Goal: Find specific page/section: Find specific page/section

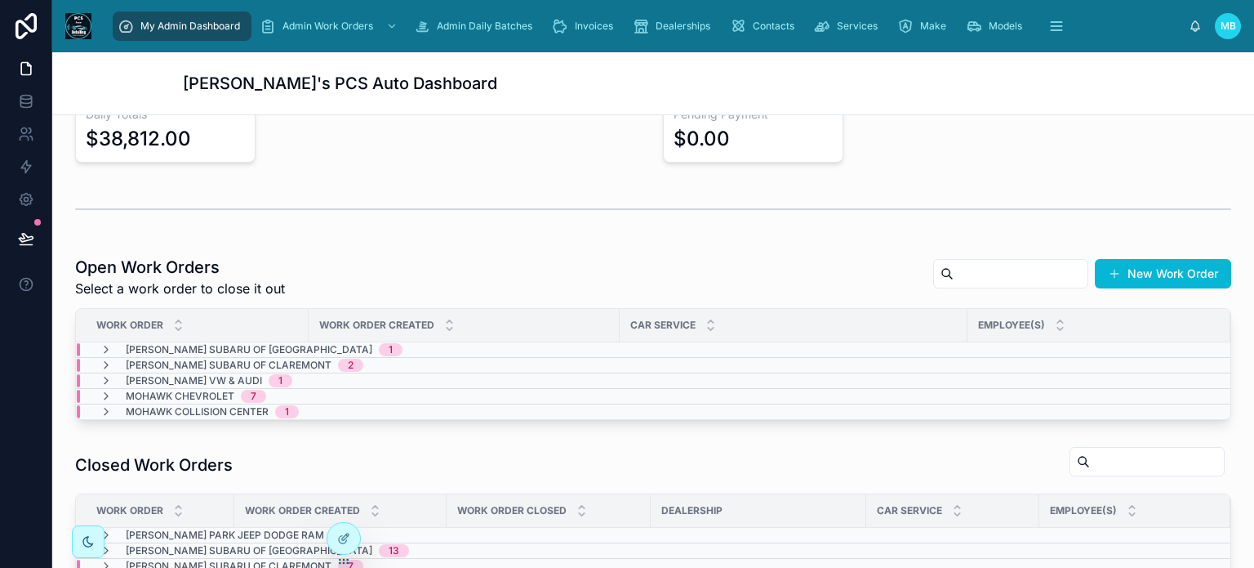
scroll to position [327, 0]
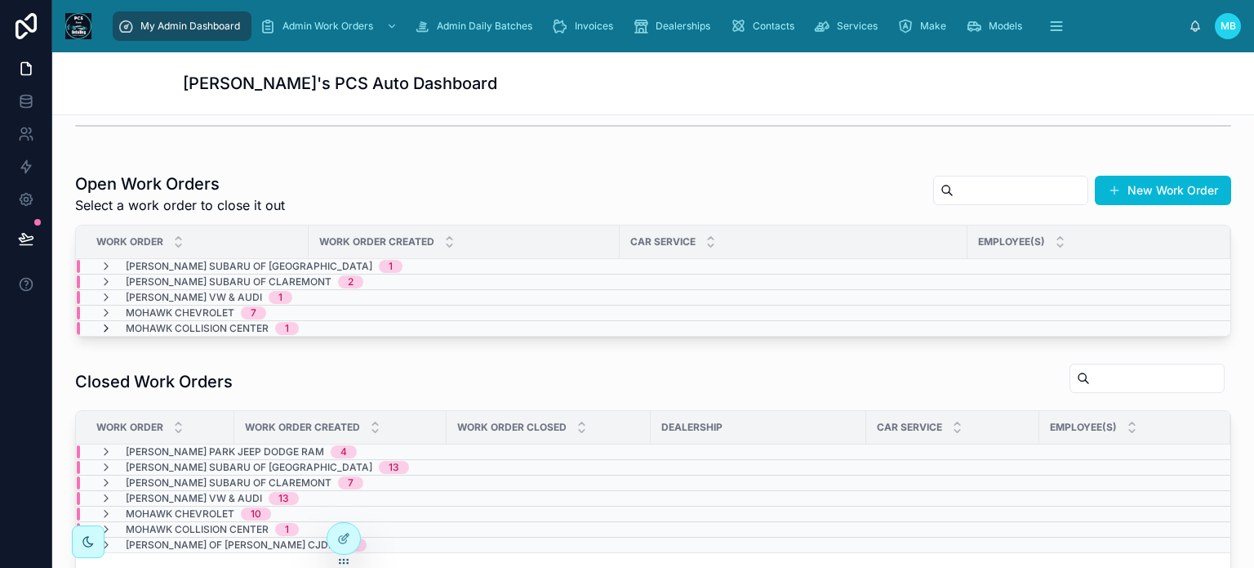
click at [104, 327] on icon at bounding box center [106, 328] width 13 height 13
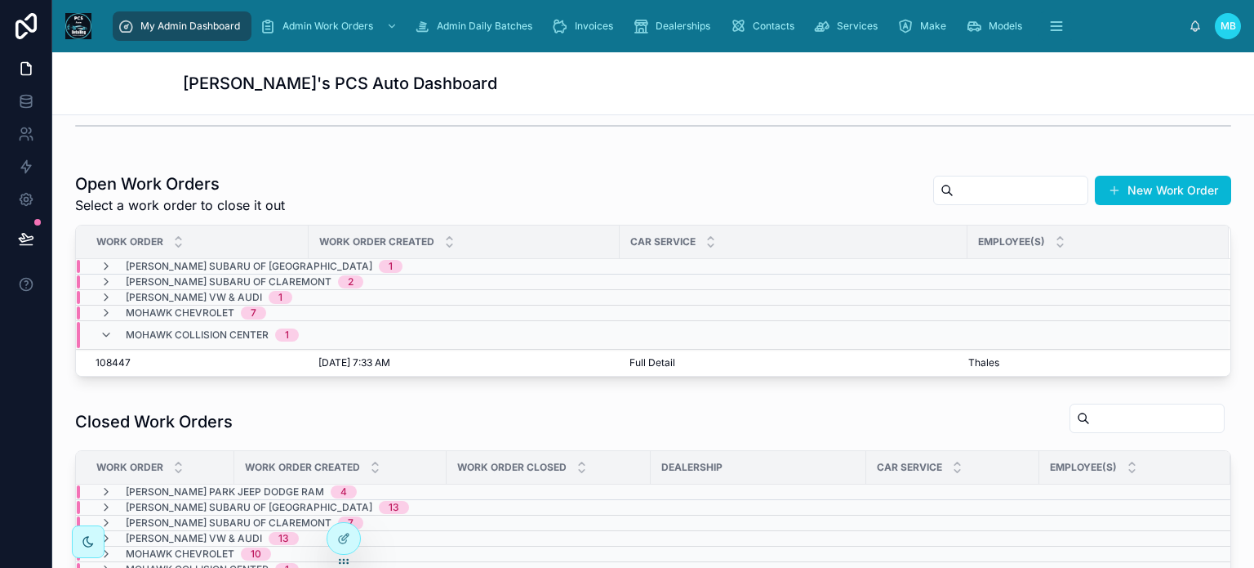
click at [104, 328] on icon at bounding box center [106, 334] width 13 height 13
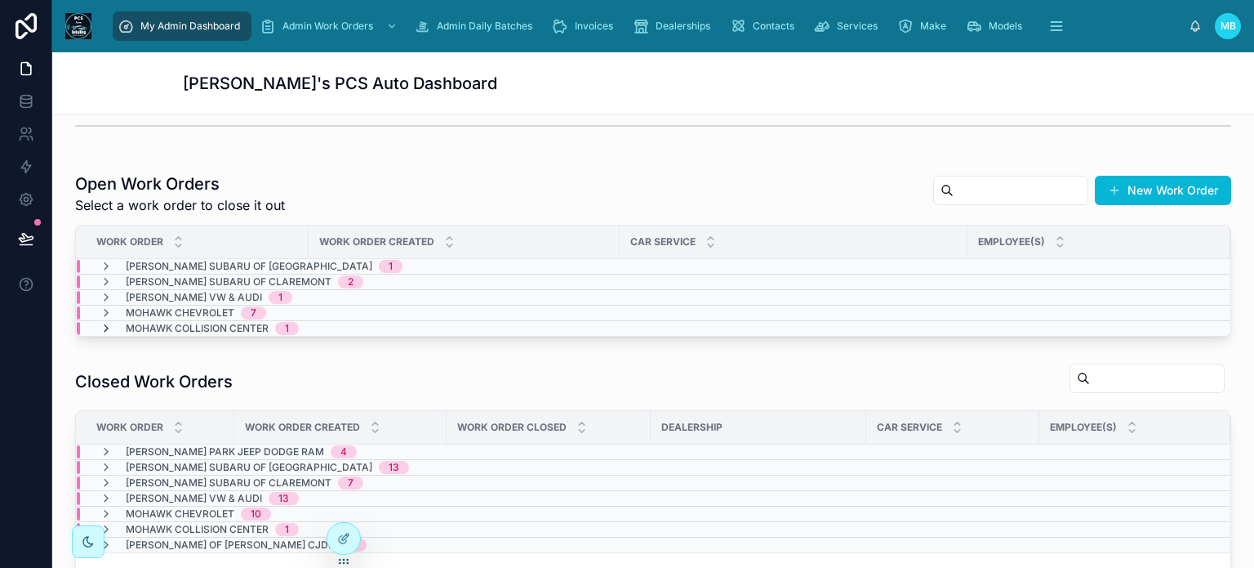
click at [104, 323] on icon at bounding box center [106, 328] width 13 height 13
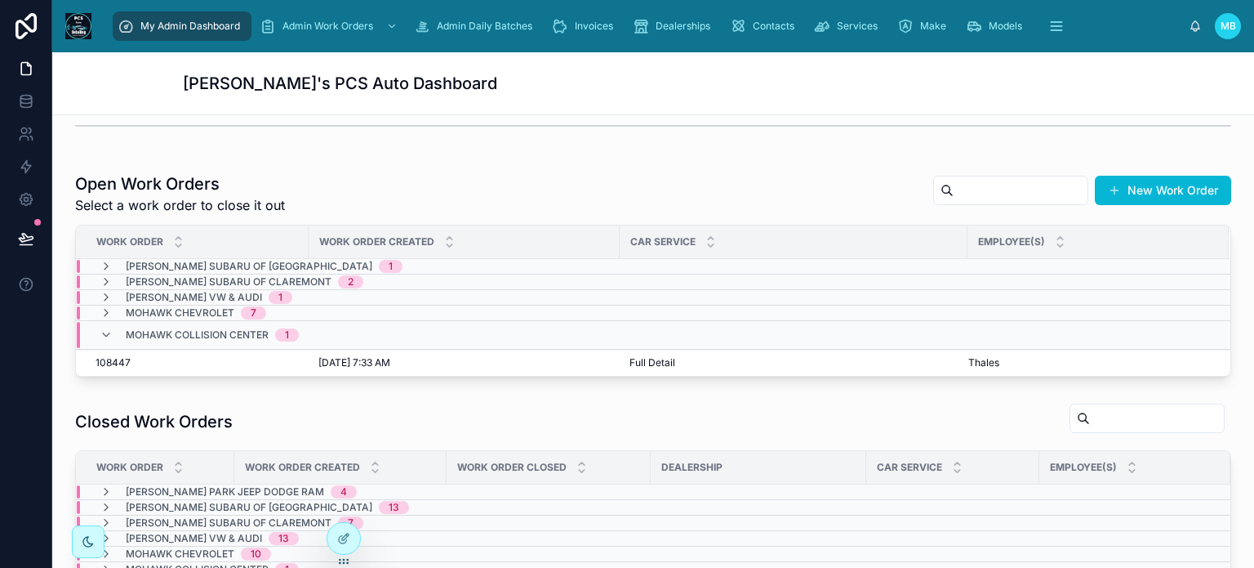
click at [104, 323] on div "Mohawk Collision Center 1" at bounding box center [199, 335] width 199 height 26
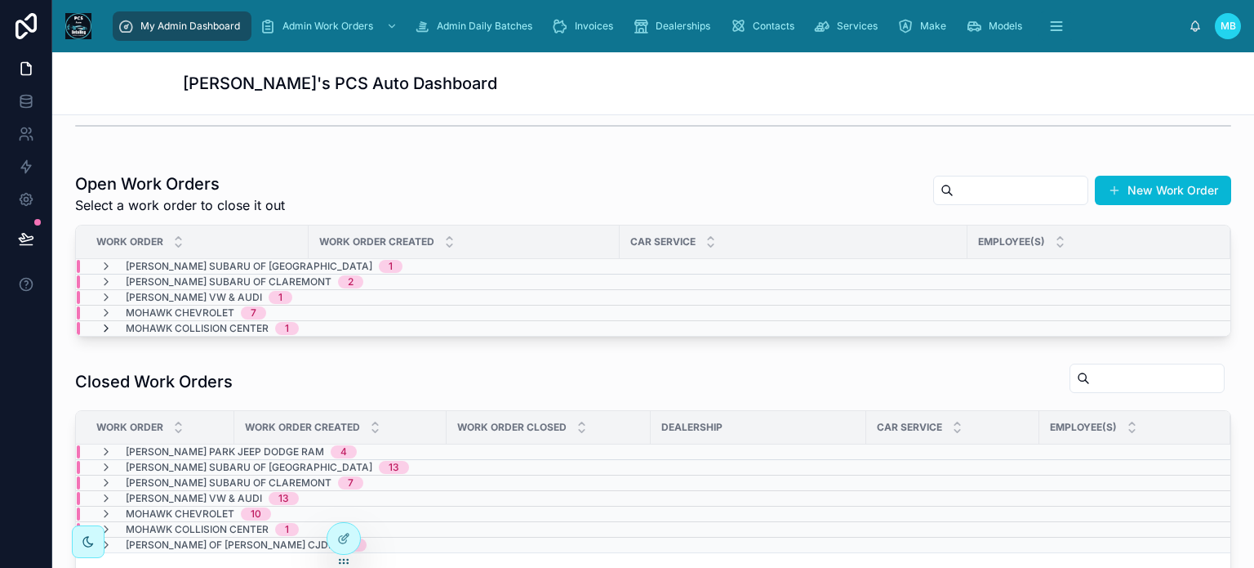
click at [104, 328] on icon at bounding box center [106, 328] width 13 height 13
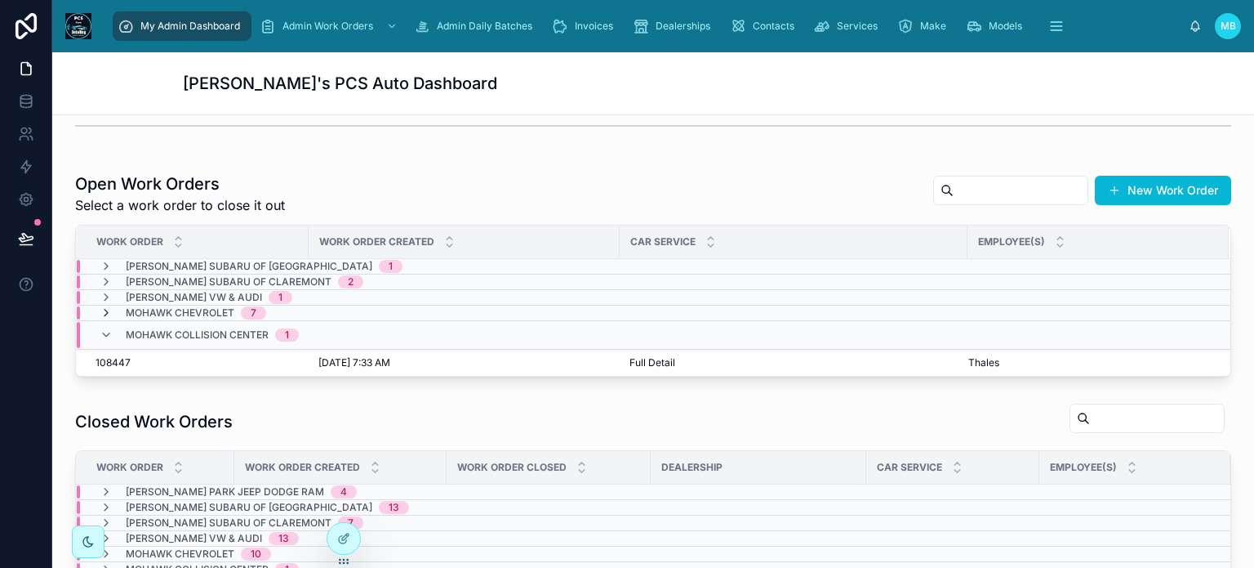
click at [102, 310] on icon at bounding box center [106, 312] width 13 height 13
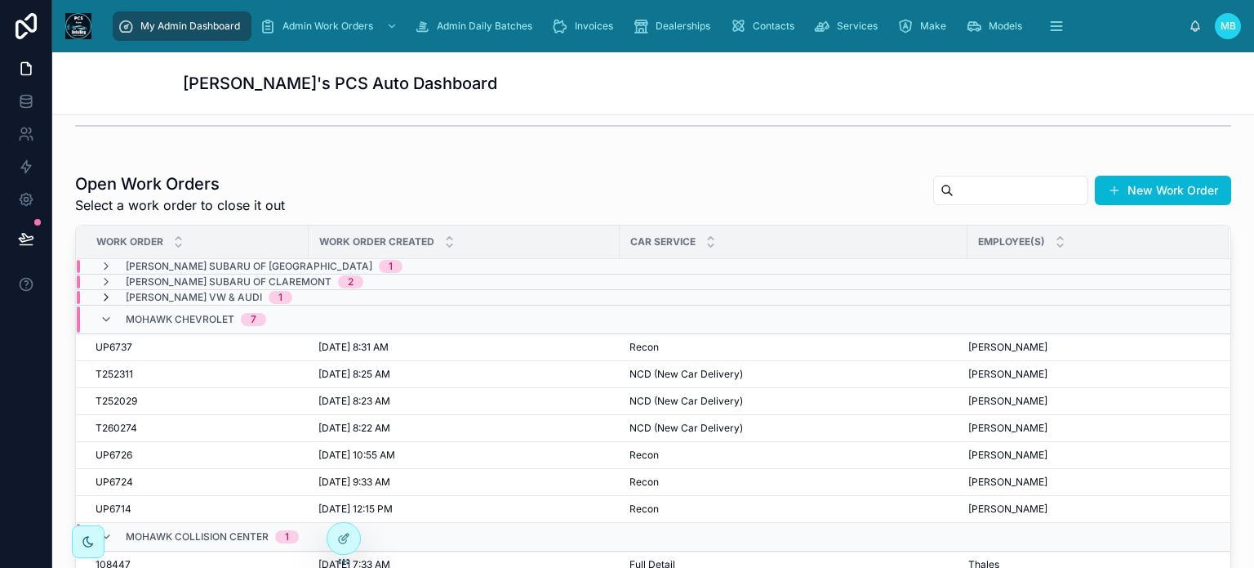
click at [101, 292] on icon at bounding box center [106, 297] width 13 height 13
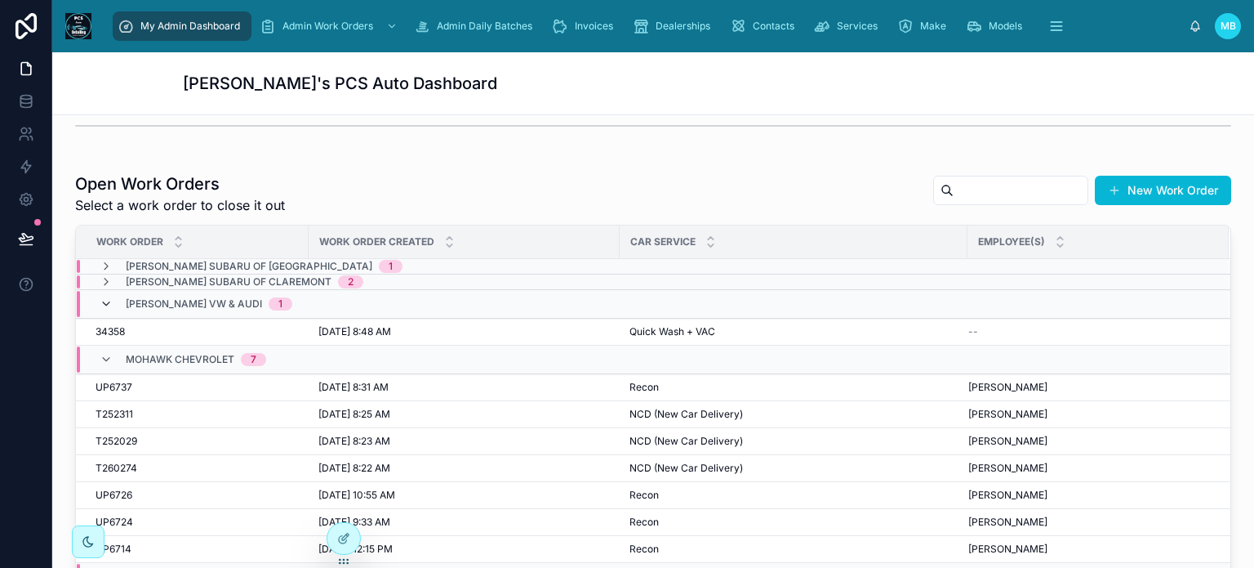
click at [101, 298] on icon at bounding box center [106, 303] width 13 height 13
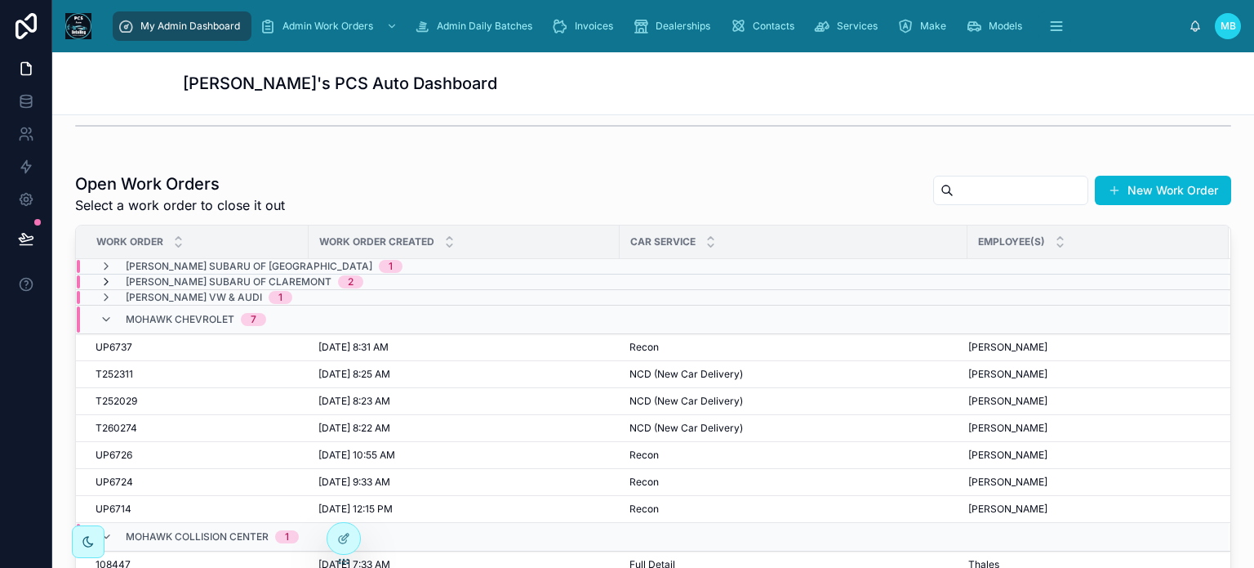
click at [103, 278] on icon at bounding box center [106, 281] width 13 height 13
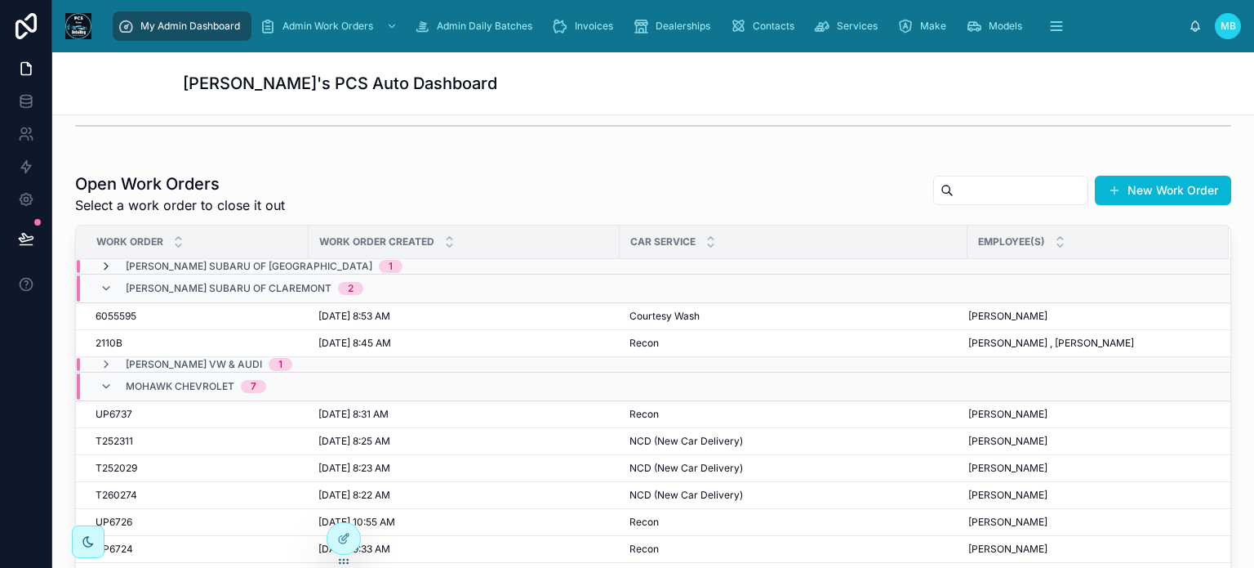
click at [101, 259] on td "[PERSON_NAME] Subaru of Bennington 1" at bounding box center [522, 267] width 892 height 16
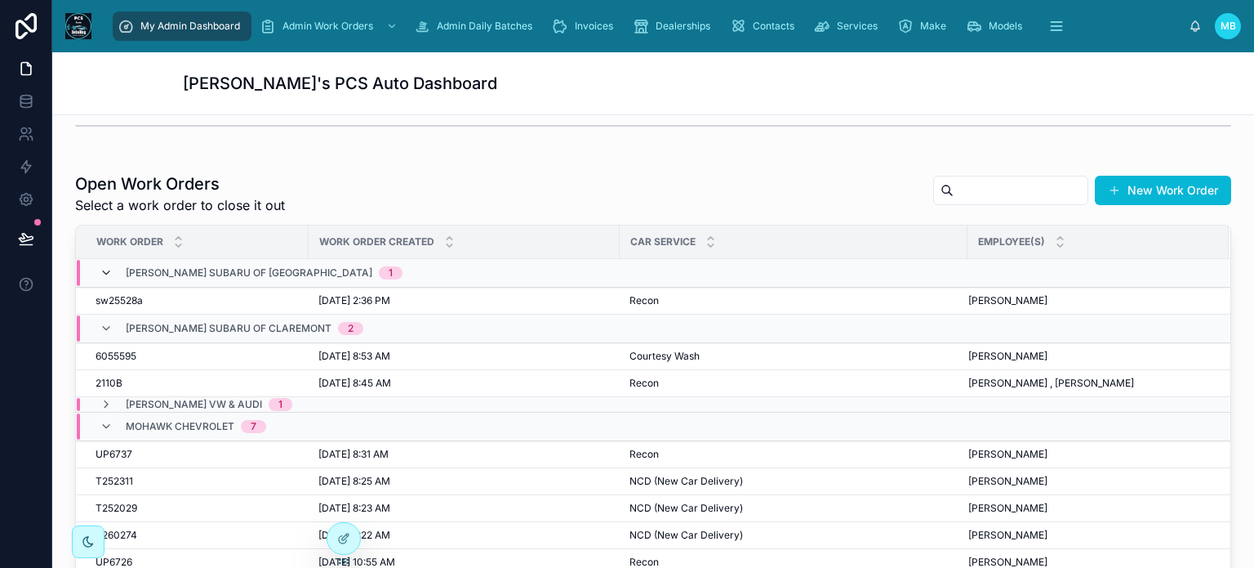
click at [108, 272] on icon at bounding box center [106, 272] width 13 height 13
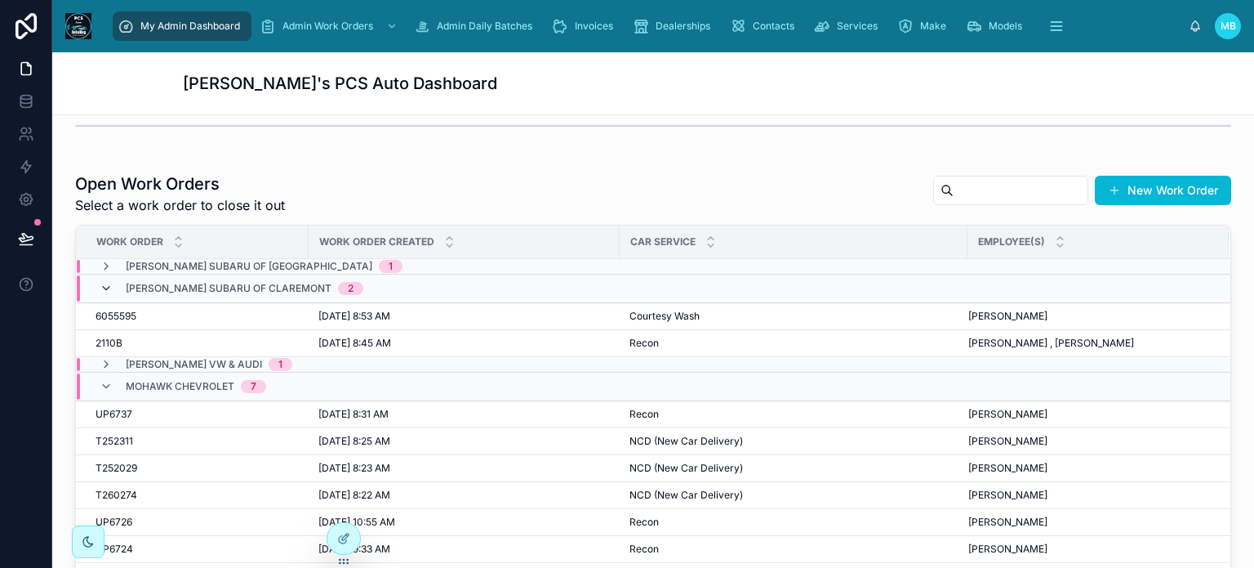
click at [105, 285] on icon at bounding box center [106, 288] width 13 height 13
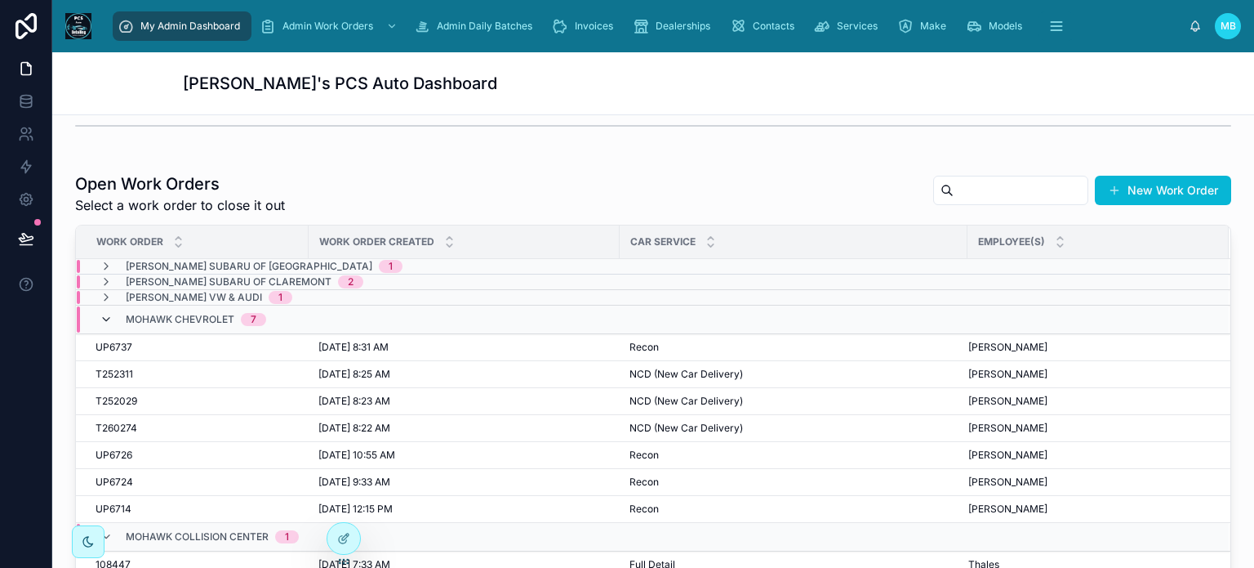
click at [108, 314] on icon at bounding box center [106, 319] width 13 height 13
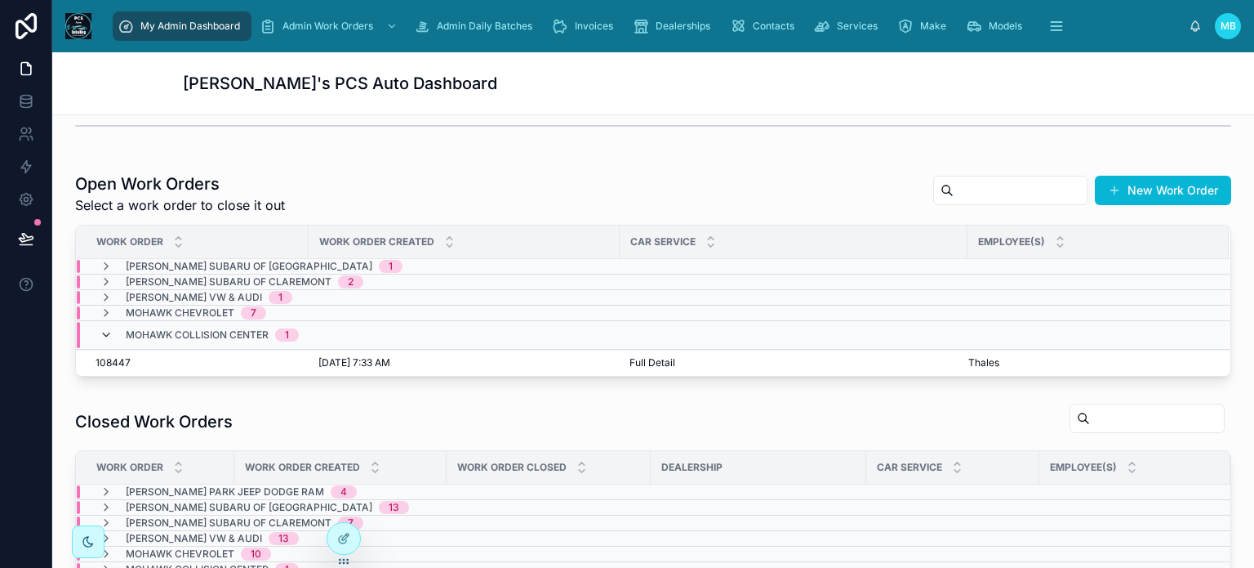
click at [105, 333] on icon at bounding box center [106, 334] width 13 height 13
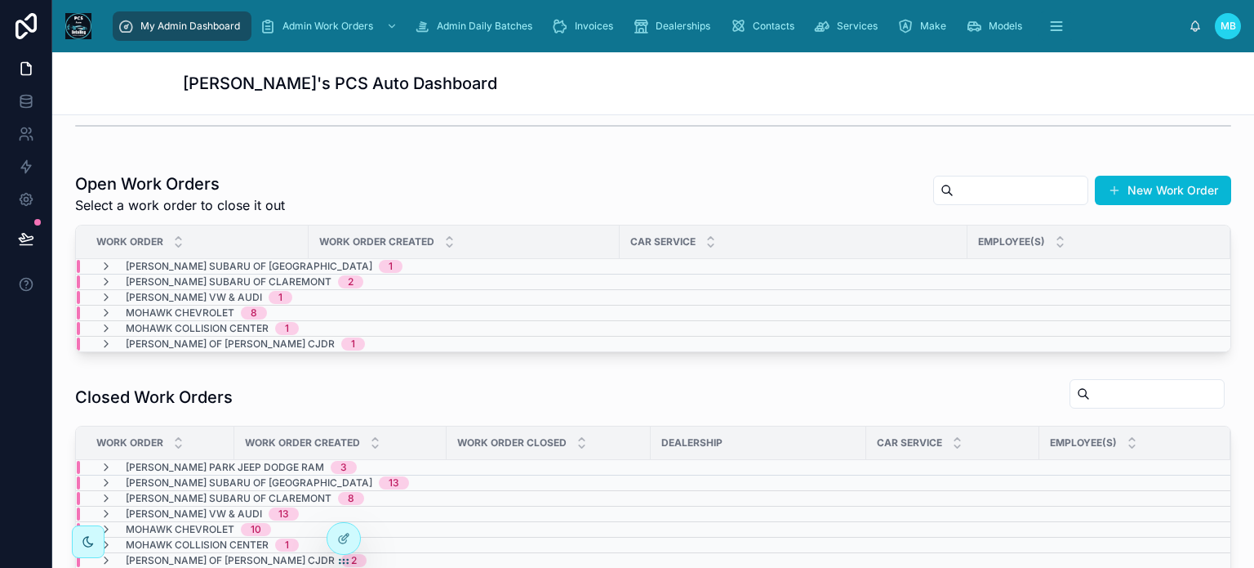
scroll to position [1, 0]
